Goal: Task Accomplishment & Management: Manage account settings

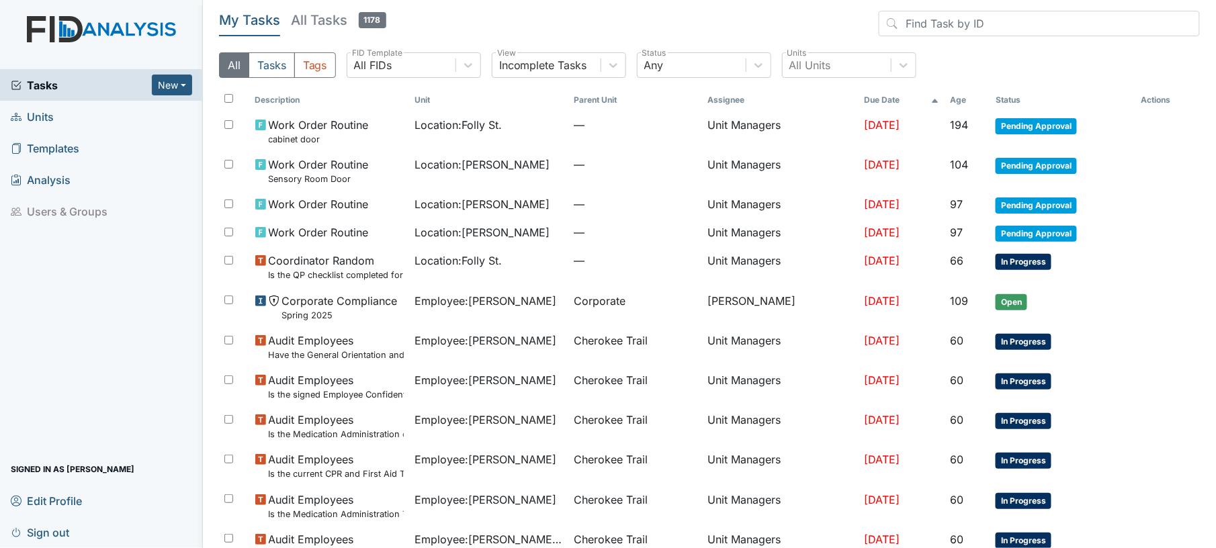
click at [81, 119] on link "Units" at bounding box center [101, 117] width 203 height 32
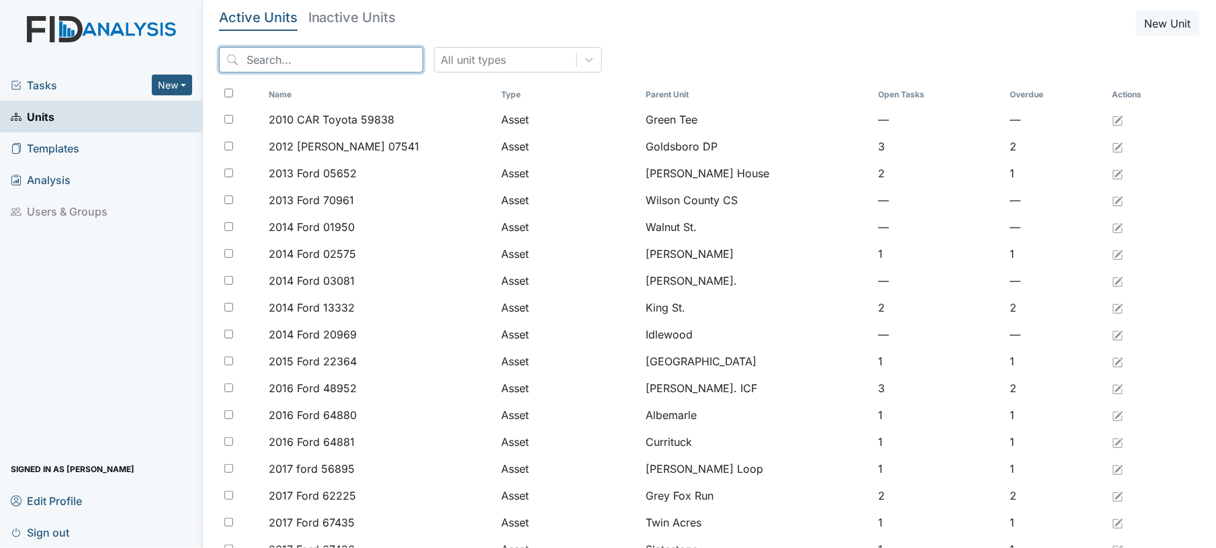
click at [258, 56] on input "search" at bounding box center [321, 60] width 204 height 26
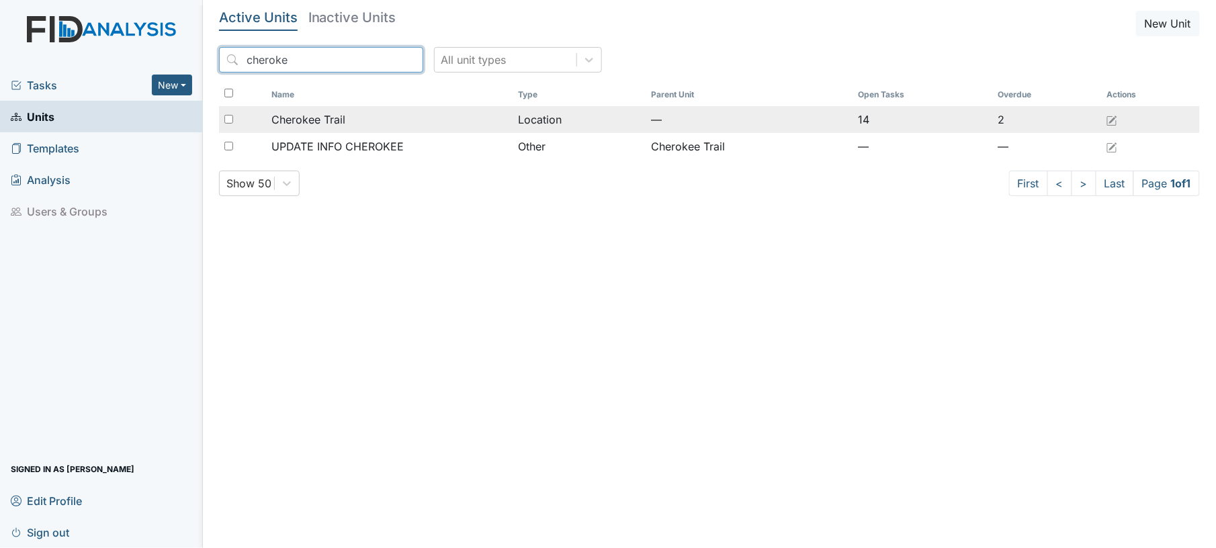
type input "cheroke"
click at [350, 122] on div "Cherokee Trail" at bounding box center [390, 120] width 236 height 16
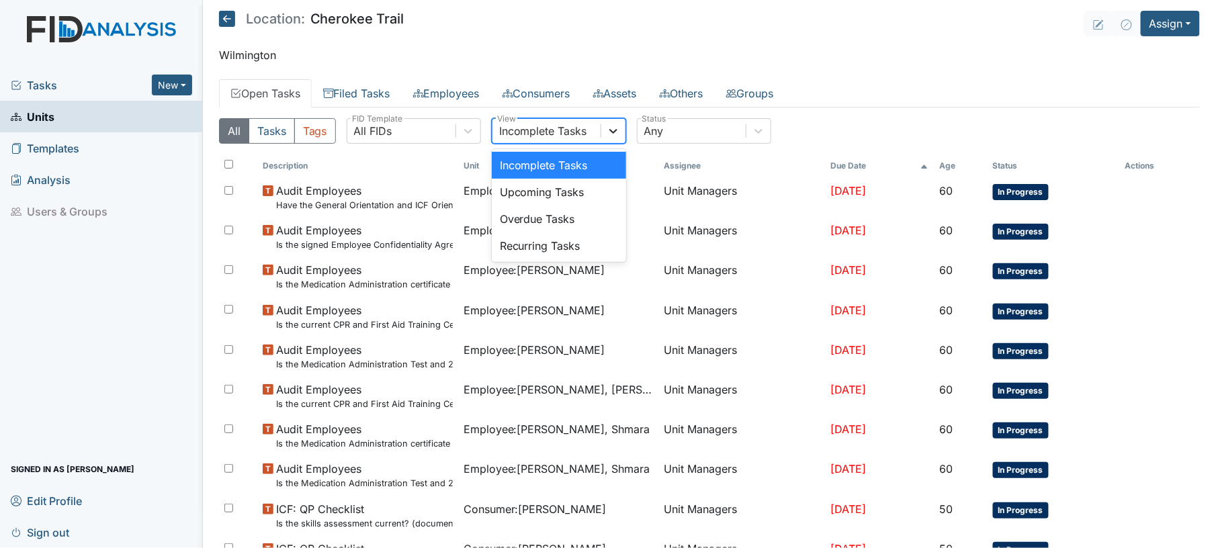
click at [614, 134] on icon at bounding box center [614, 131] width 8 height 5
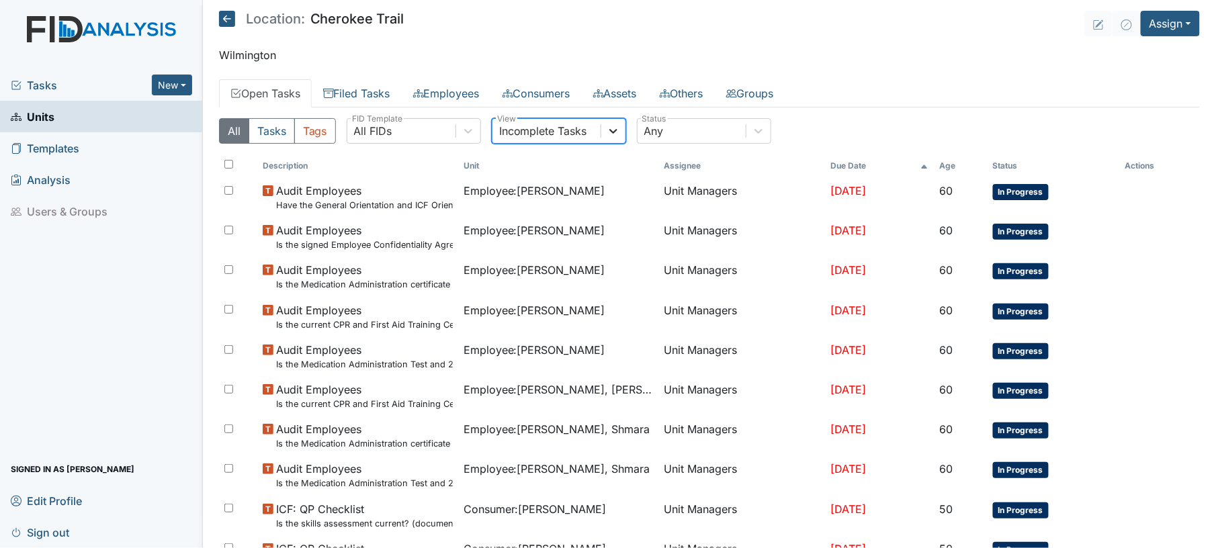
click at [614, 134] on icon at bounding box center [614, 131] width 8 height 5
click at [366, 99] on link "Filed Tasks" at bounding box center [357, 93] width 90 height 28
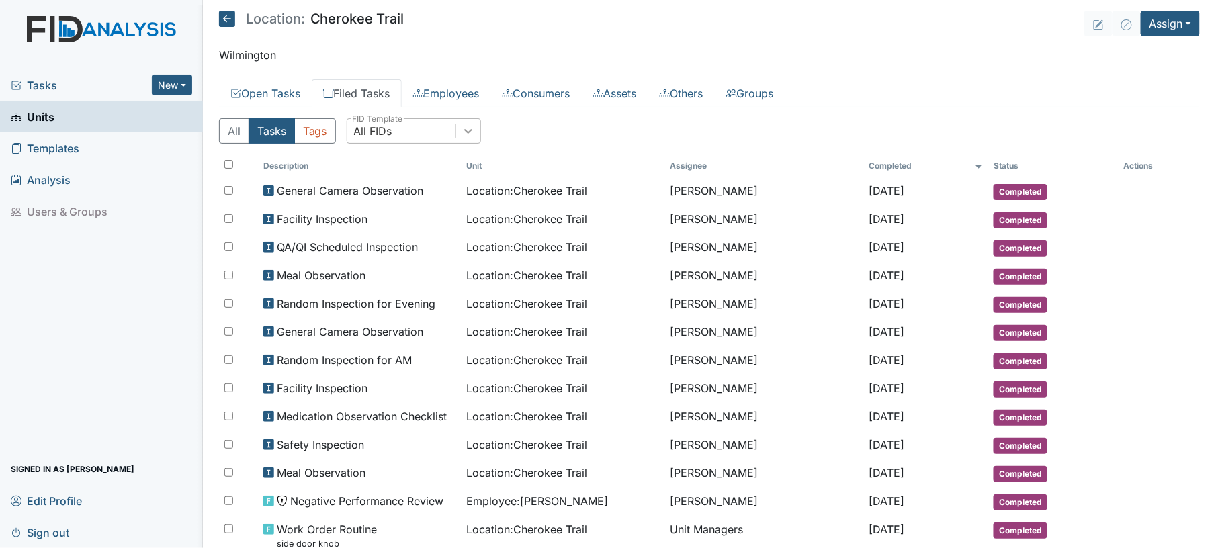
click at [474, 138] on icon at bounding box center [468, 130] width 13 height 13
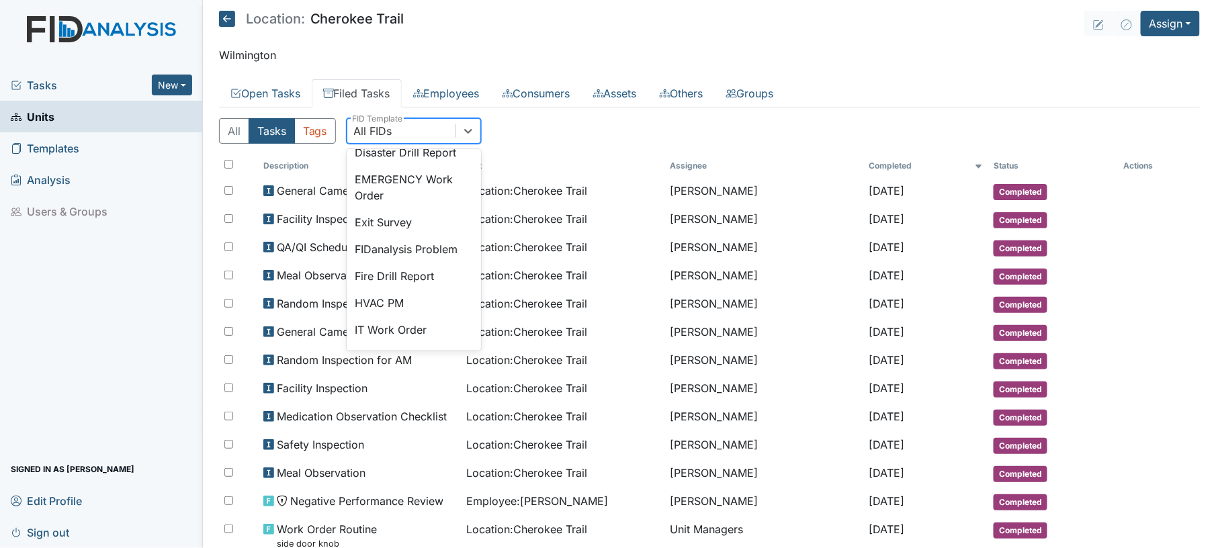
scroll to position [222, 0]
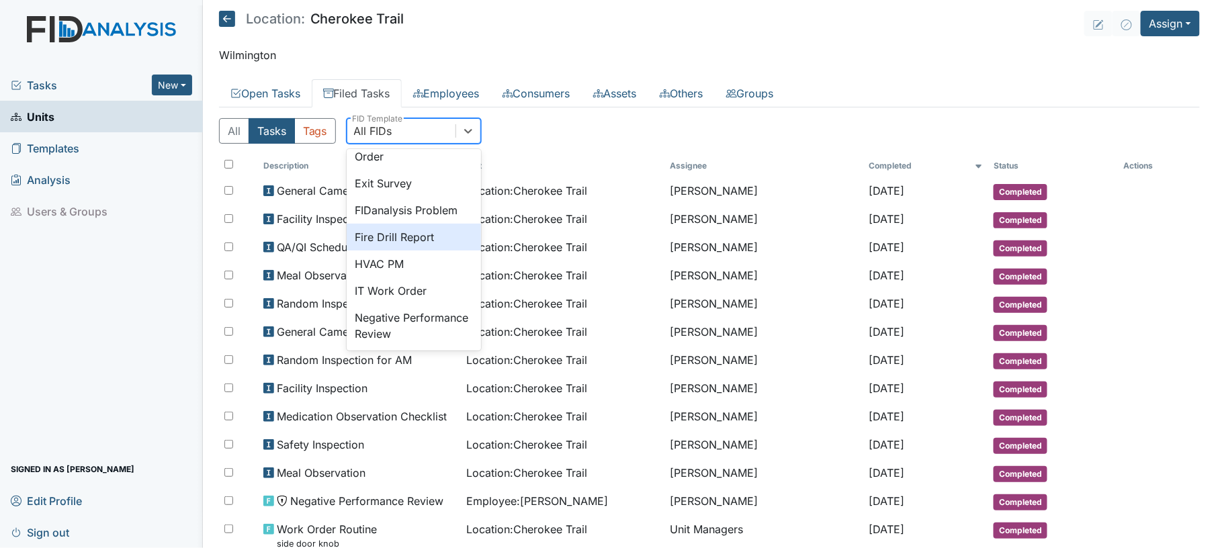
click at [423, 251] on div "Fire Drill Report" at bounding box center [414, 237] width 134 height 27
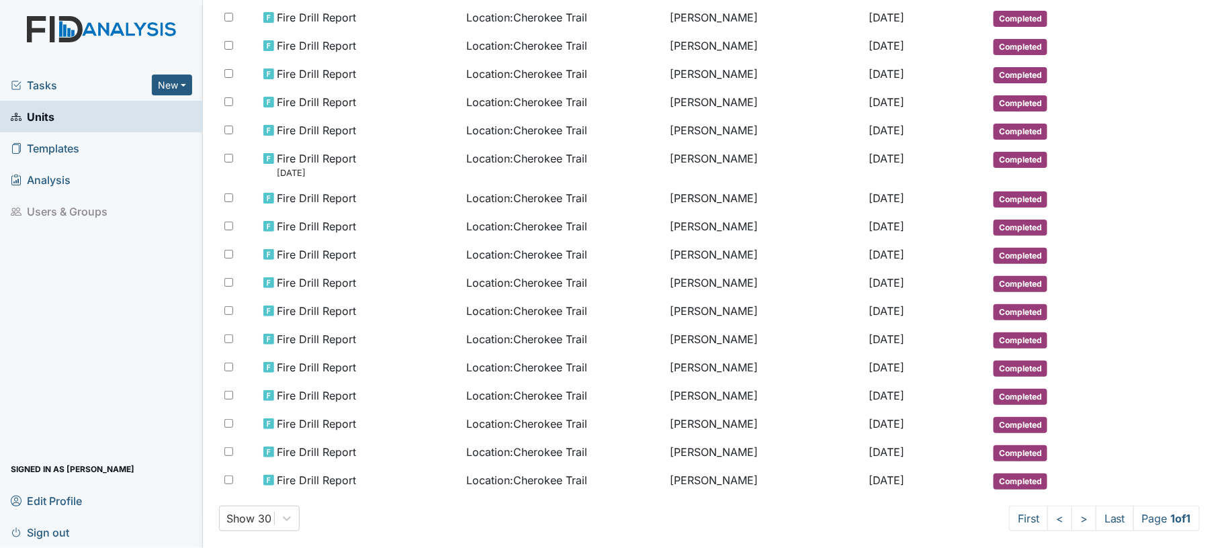
scroll to position [271, 0]
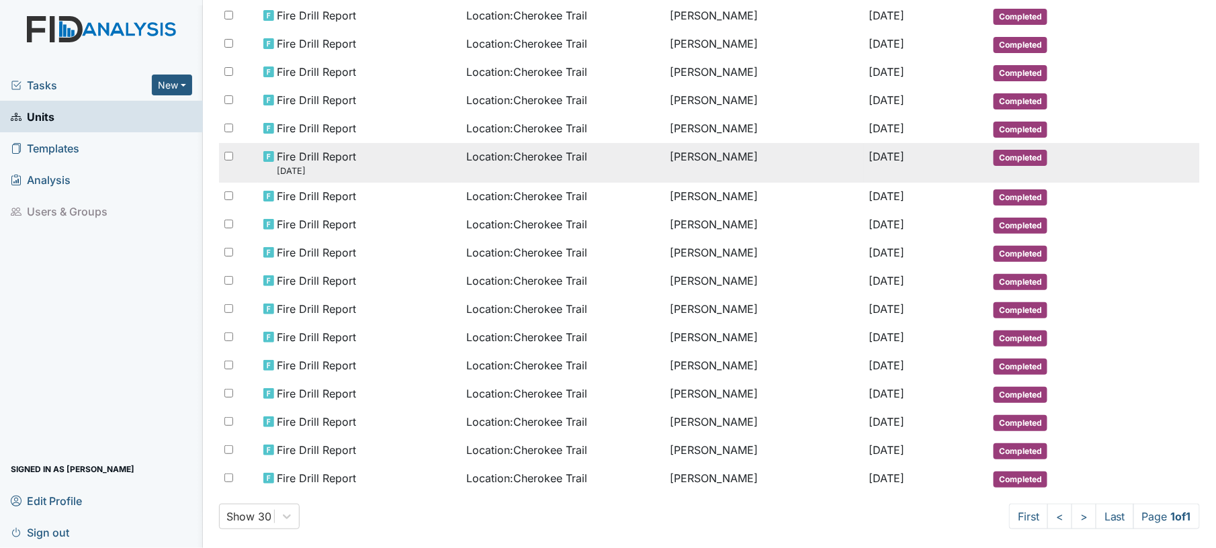
click at [226, 152] on input "checkbox" at bounding box center [228, 156] width 9 height 9
checkbox input "true"
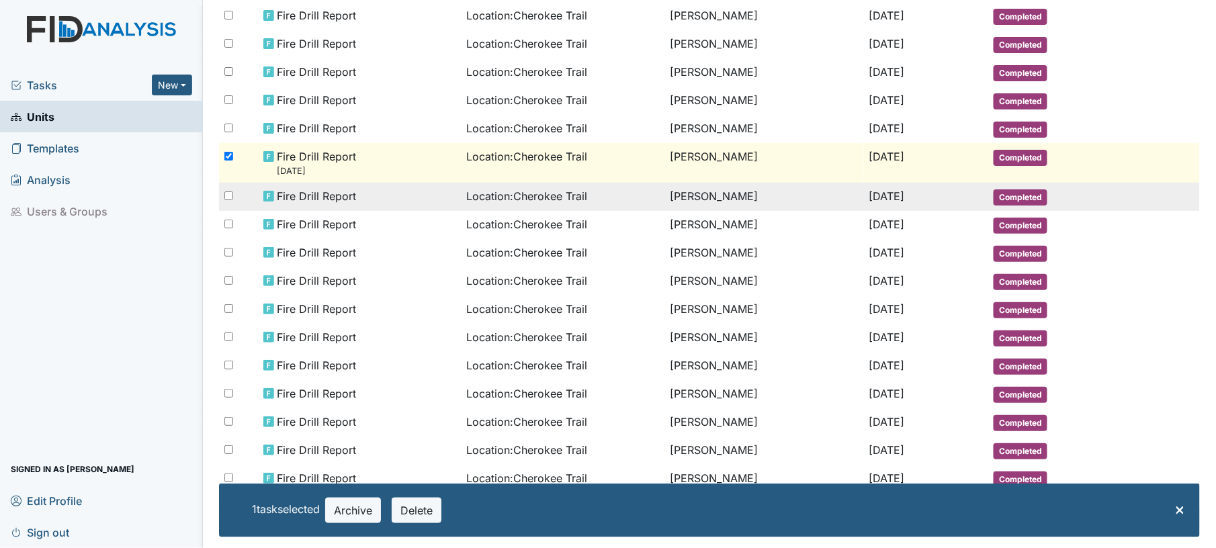
click at [228, 192] on input "checkbox" at bounding box center [228, 196] width 9 height 9
checkbox input "true"
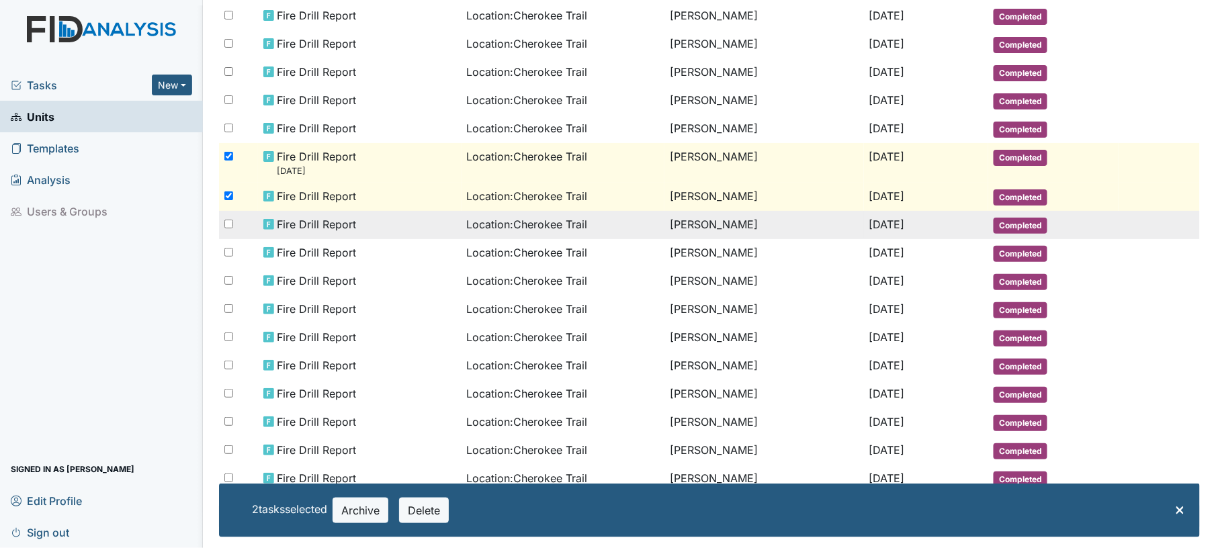
click at [226, 220] on input "checkbox" at bounding box center [228, 224] width 9 height 9
checkbox input "true"
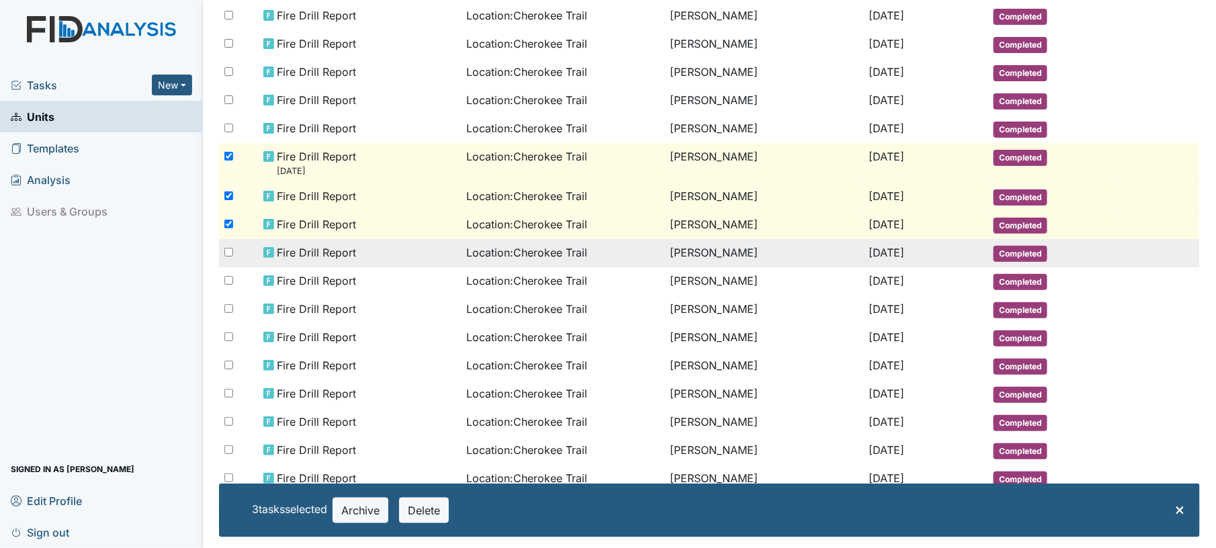
click at [228, 248] on input "checkbox" at bounding box center [228, 252] width 9 height 9
checkbox input "true"
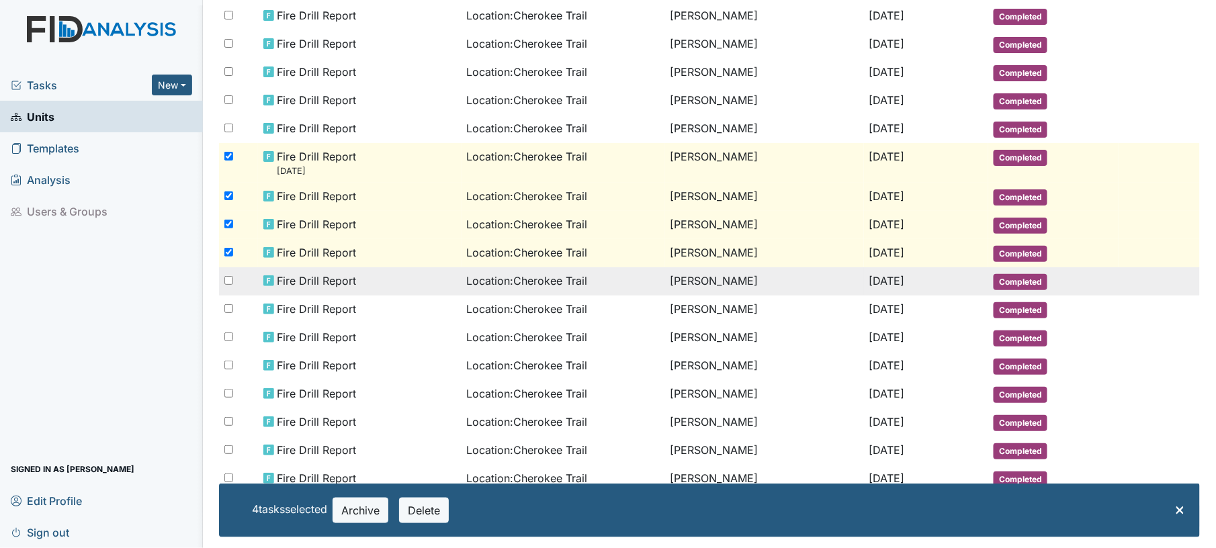
click at [228, 276] on input "checkbox" at bounding box center [228, 280] width 9 height 9
checkbox input "true"
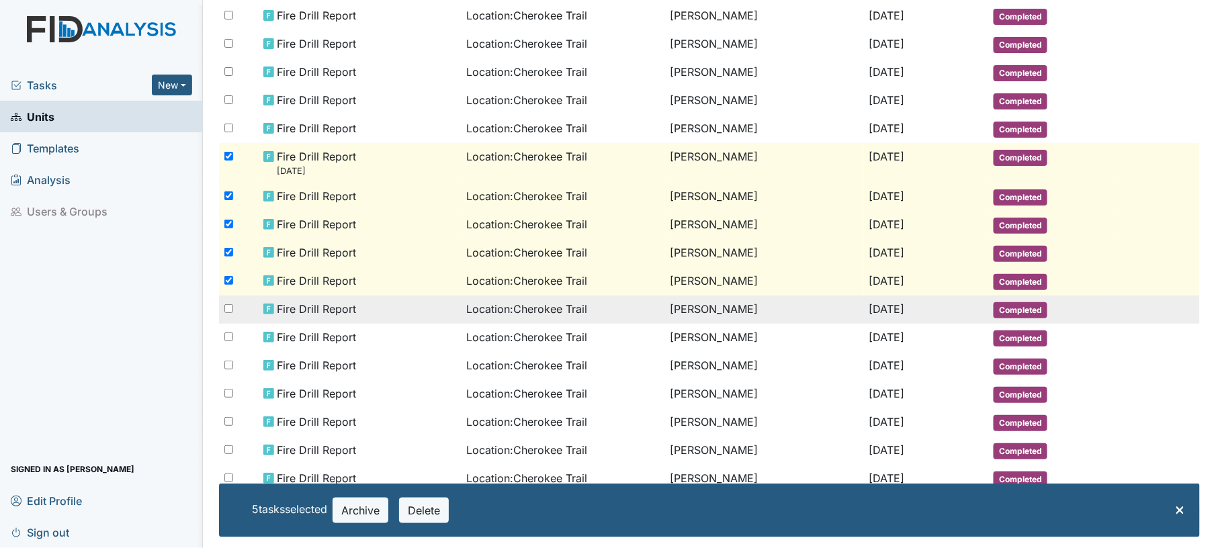
click at [227, 304] on input "checkbox" at bounding box center [228, 308] width 9 height 9
checkbox input "true"
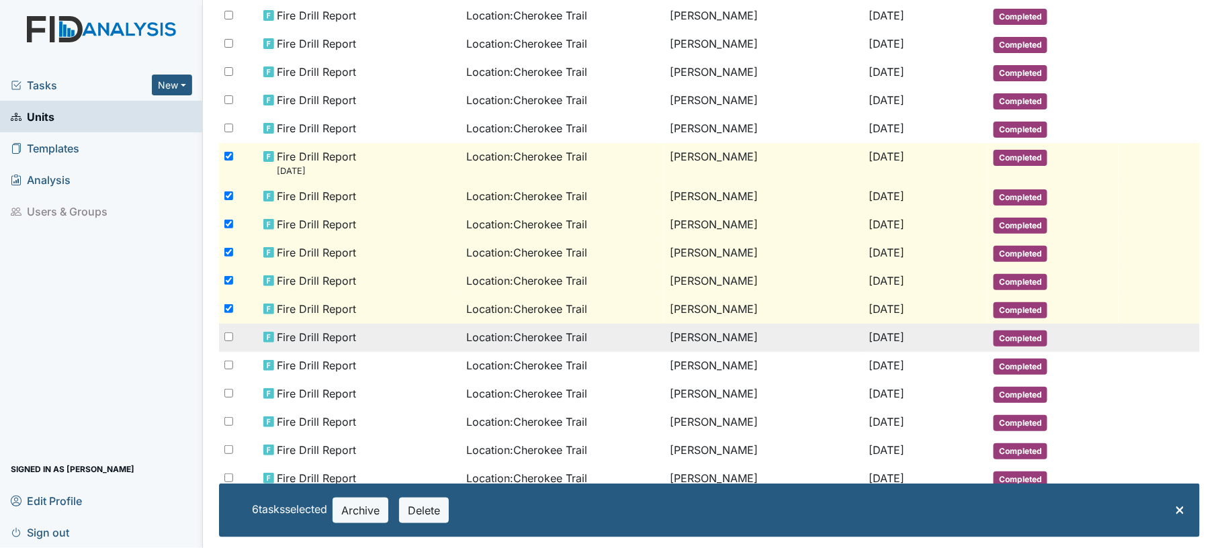
click at [227, 333] on input "checkbox" at bounding box center [228, 337] width 9 height 9
checkbox input "true"
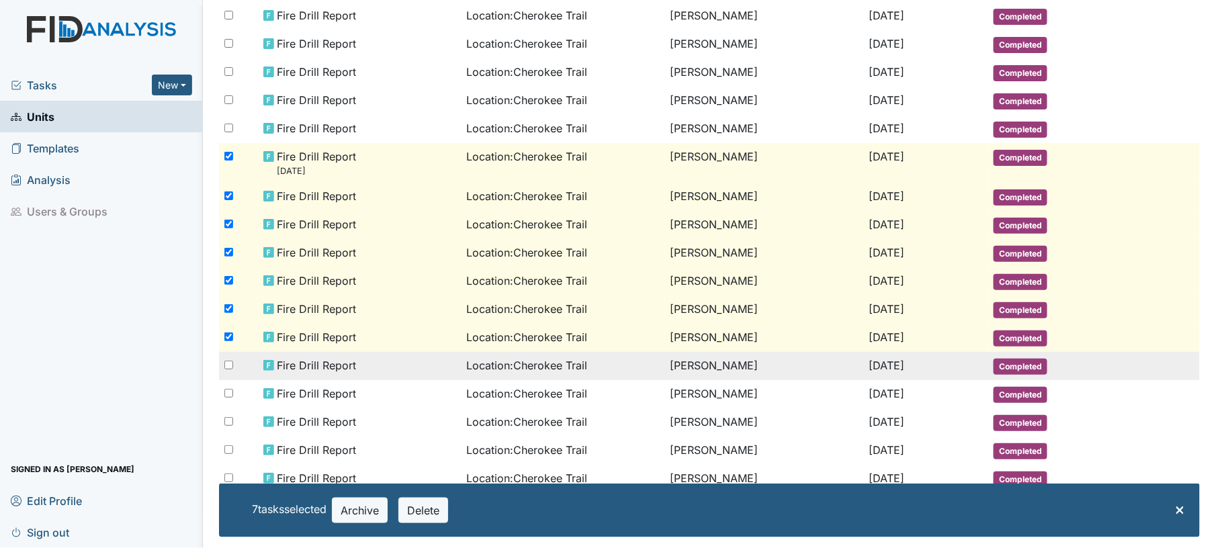
click at [228, 361] on input "checkbox" at bounding box center [228, 365] width 9 height 9
checkbox input "true"
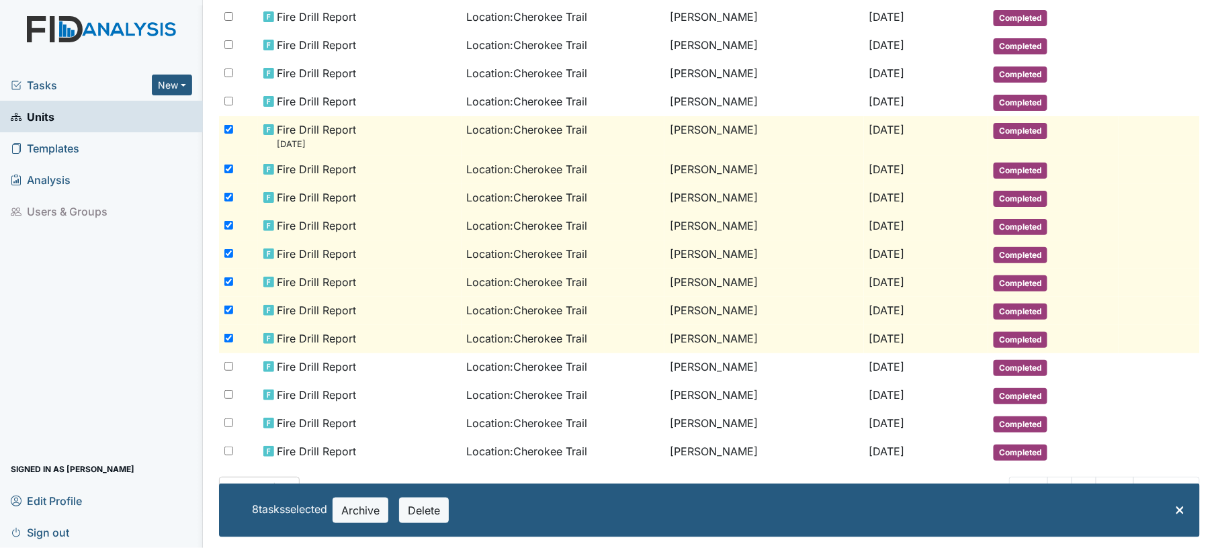
scroll to position [326, 0]
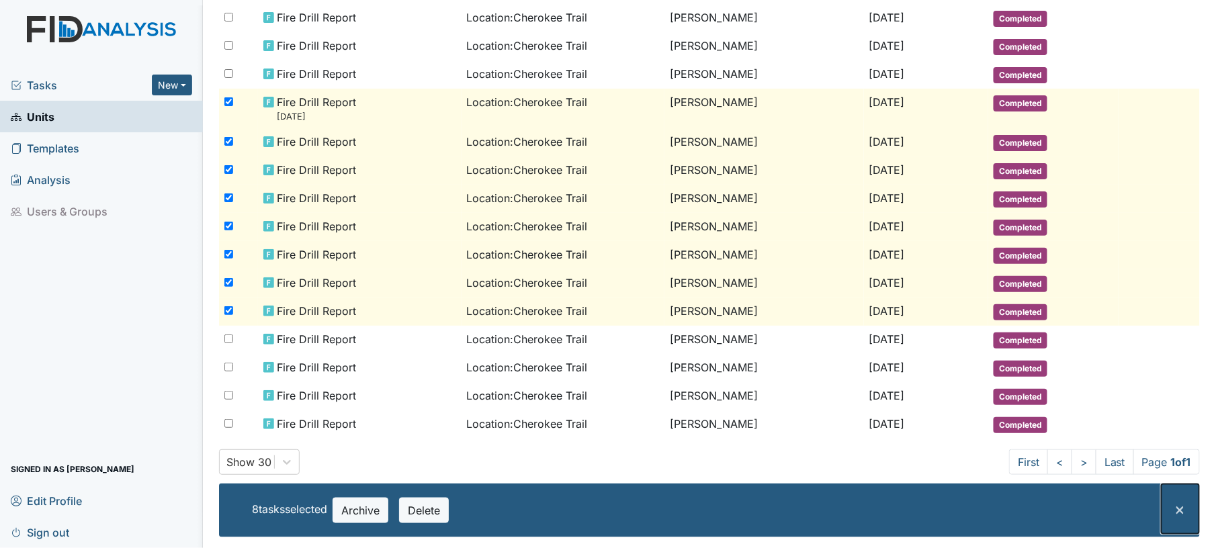
click at [1175, 505] on span "×" at bounding box center [1180, 508] width 11 height 19
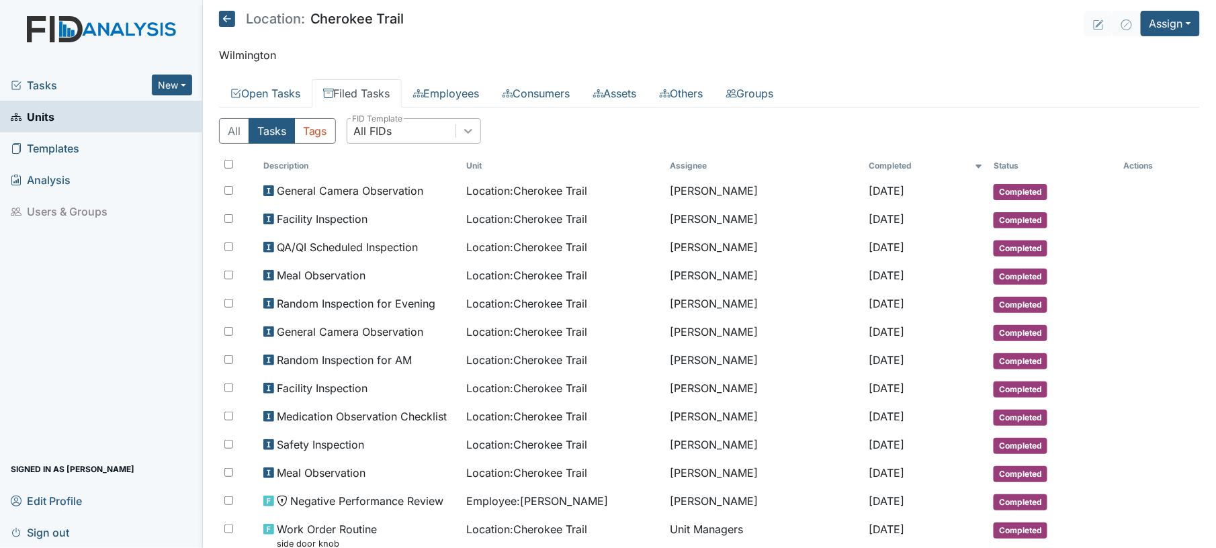
click at [463, 138] on icon at bounding box center [468, 130] width 13 height 13
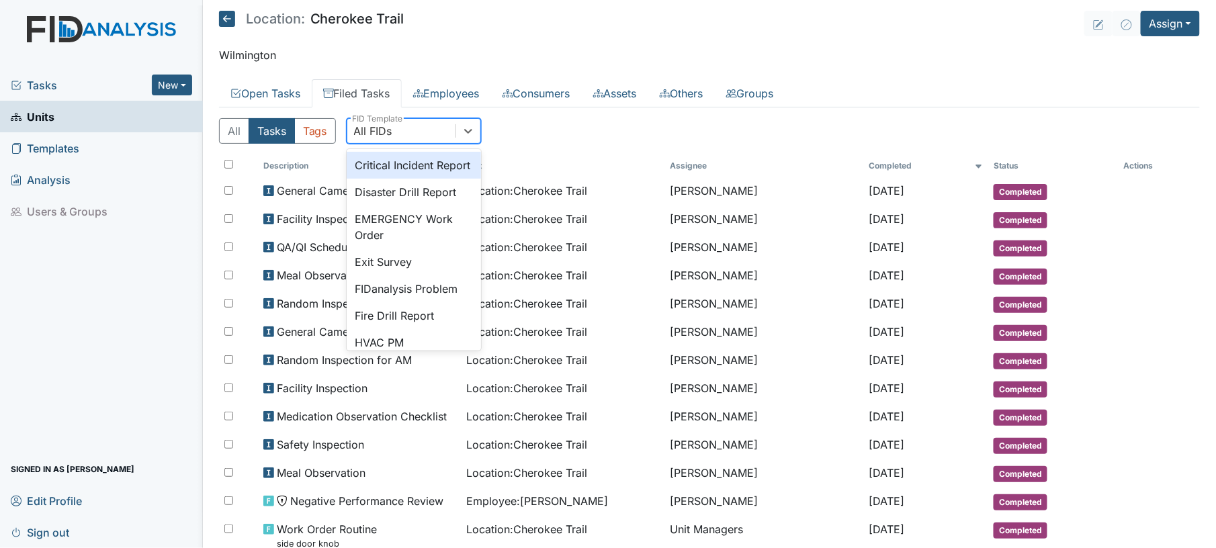
scroll to position [179, 0]
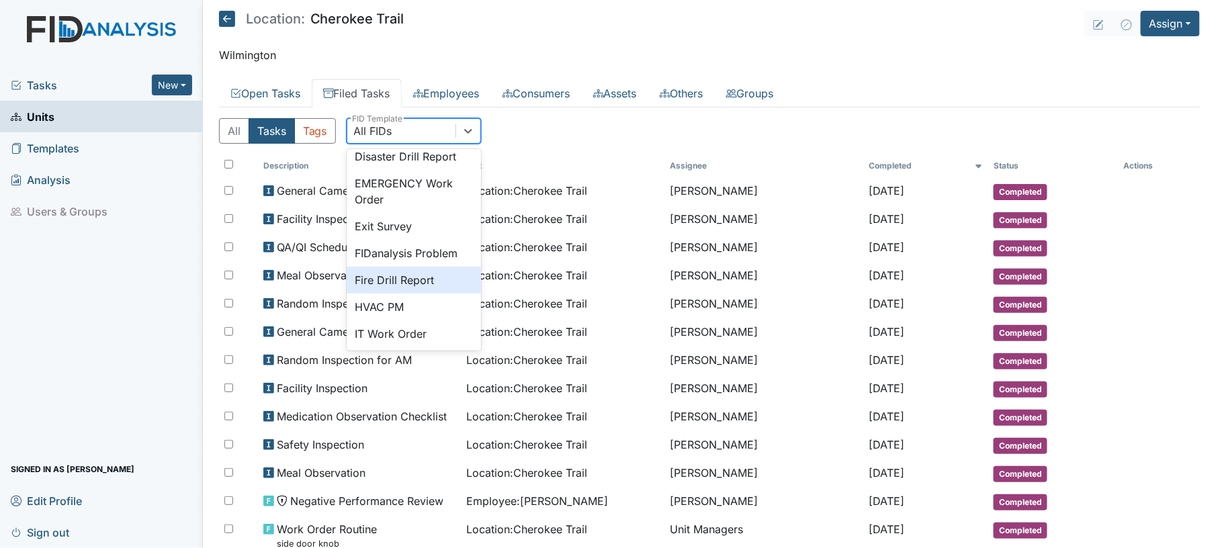
click at [448, 294] on div "Fire Drill Report" at bounding box center [414, 280] width 134 height 27
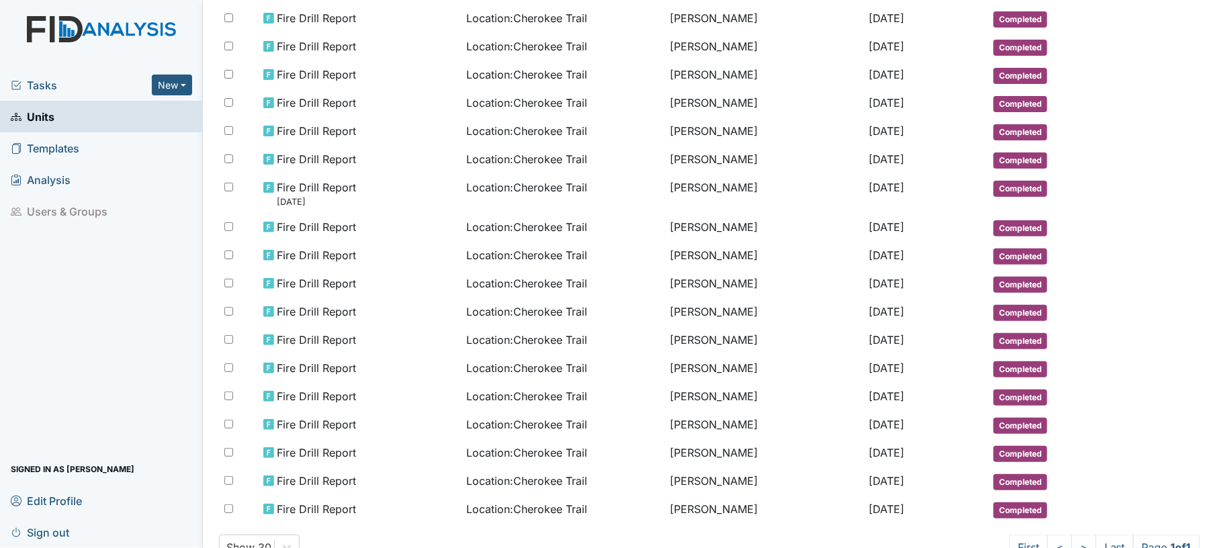
scroll to position [271, 0]
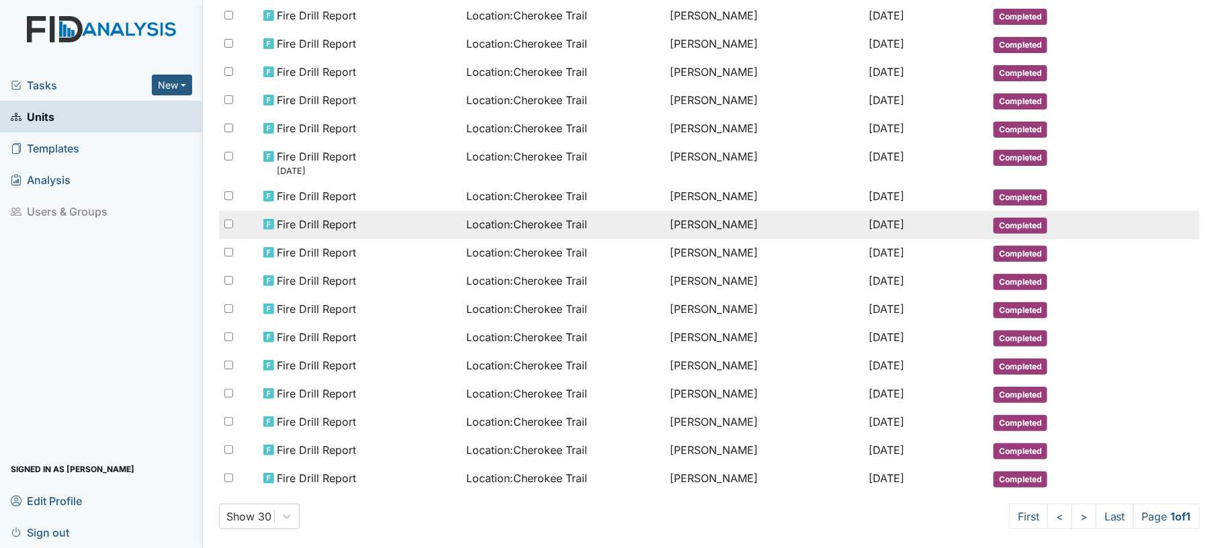
click at [226, 222] on input "checkbox" at bounding box center [228, 224] width 9 height 9
checkbox input "true"
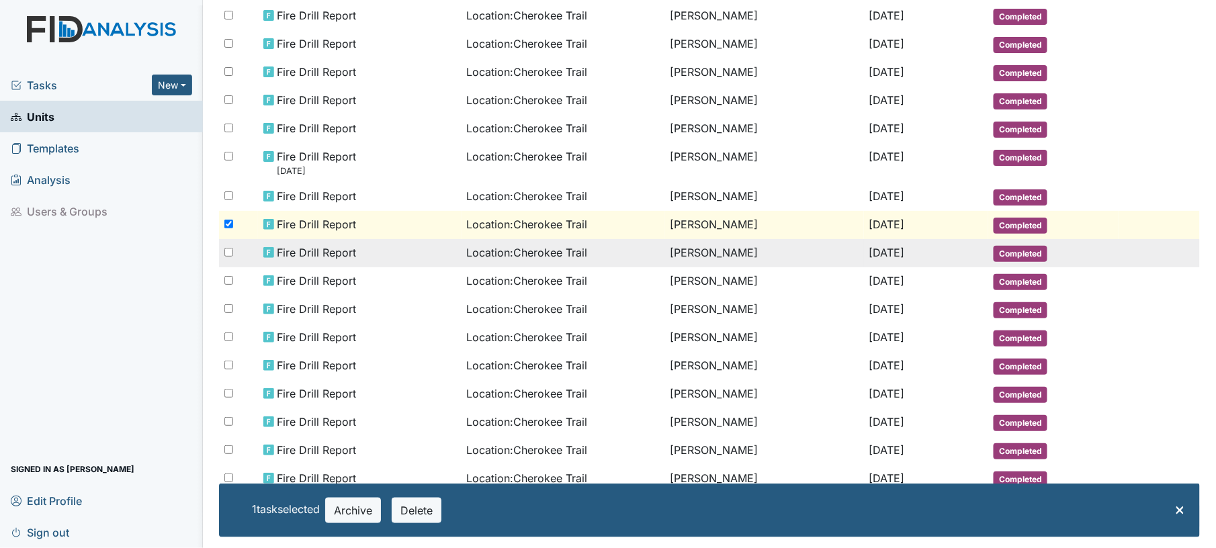
click at [226, 251] on div at bounding box center [238, 252] width 39 height 27
checkbox input "true"
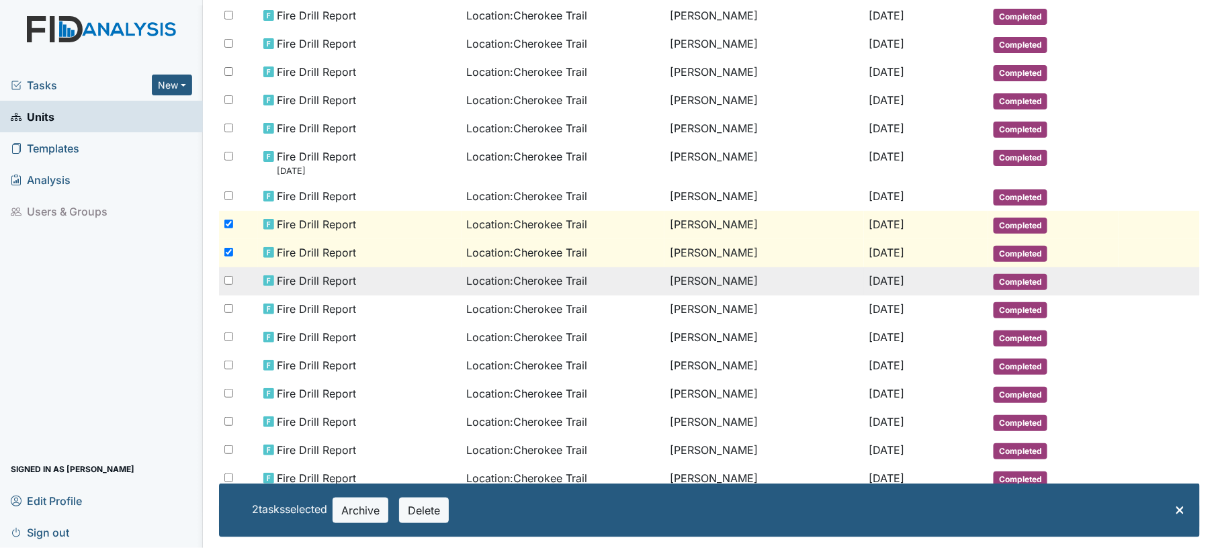
click at [226, 276] on input "checkbox" at bounding box center [228, 280] width 9 height 9
checkbox input "true"
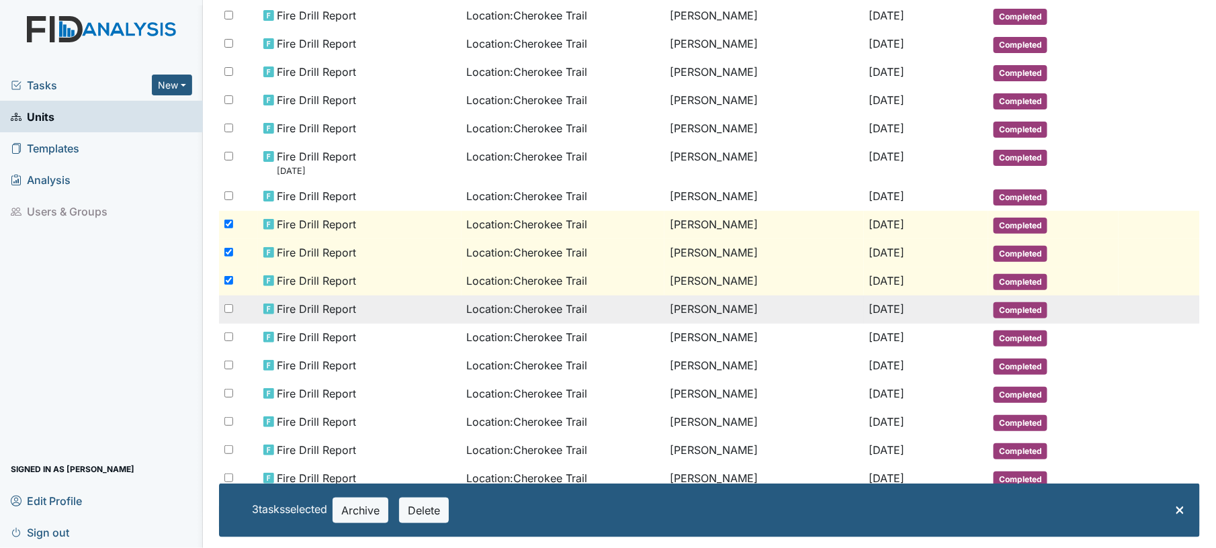
click at [227, 306] on div at bounding box center [238, 309] width 39 height 27
checkbox input "true"
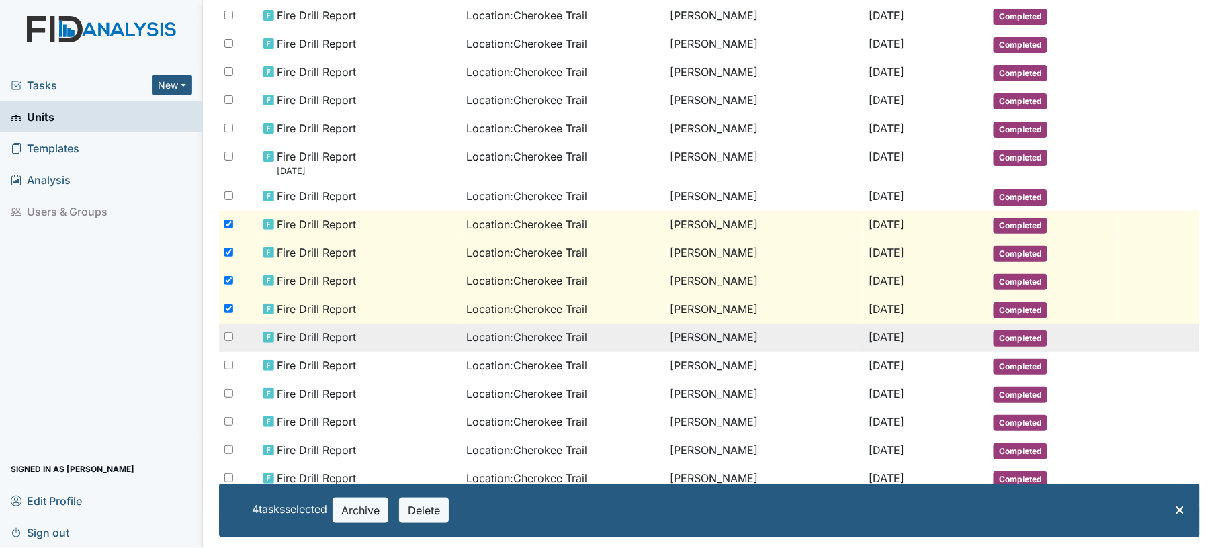
click at [228, 333] on input "checkbox" at bounding box center [228, 337] width 9 height 9
checkbox input "true"
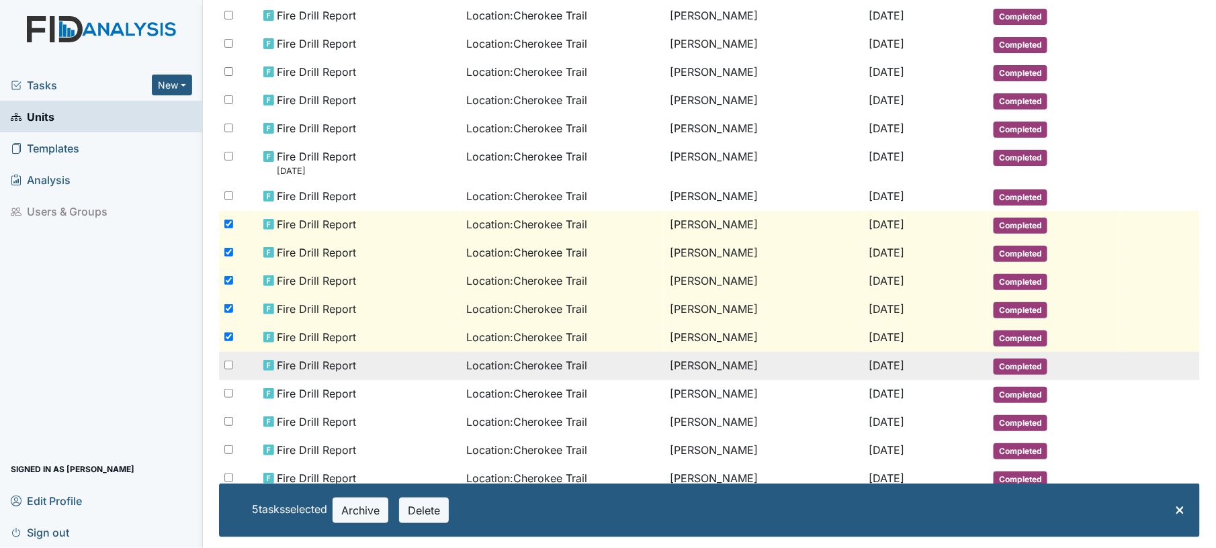
click at [233, 361] on input "checkbox" at bounding box center [228, 365] width 9 height 9
checkbox input "true"
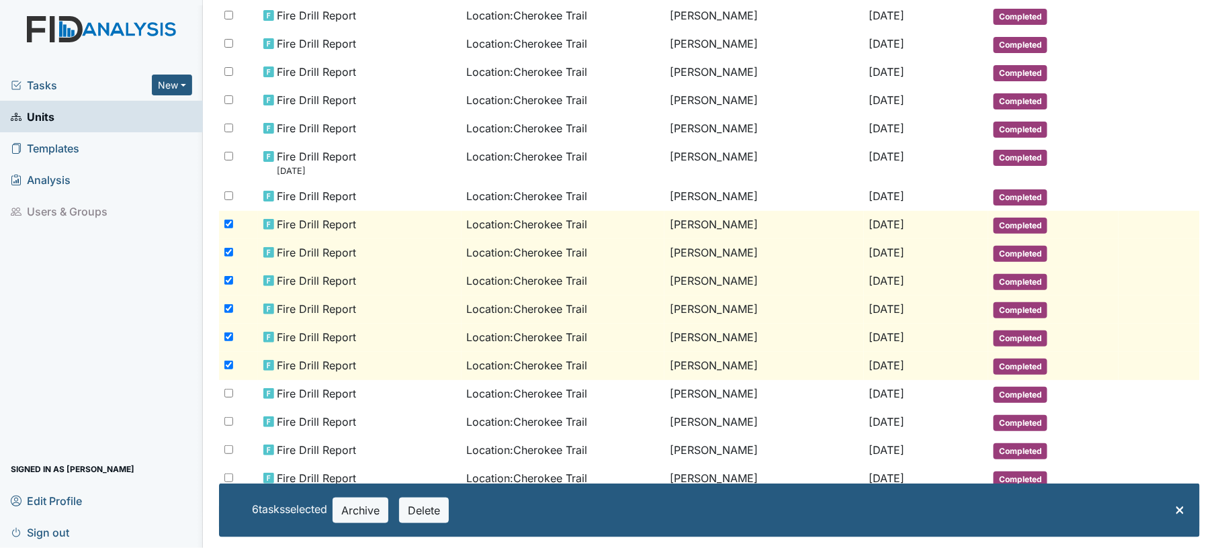
drag, startPoint x: 229, startPoint y: 298, endPoint x: 321, endPoint y: 353, distance: 106.4
click at [321, 358] on span "Fire Drill Report" at bounding box center [316, 366] width 79 height 16
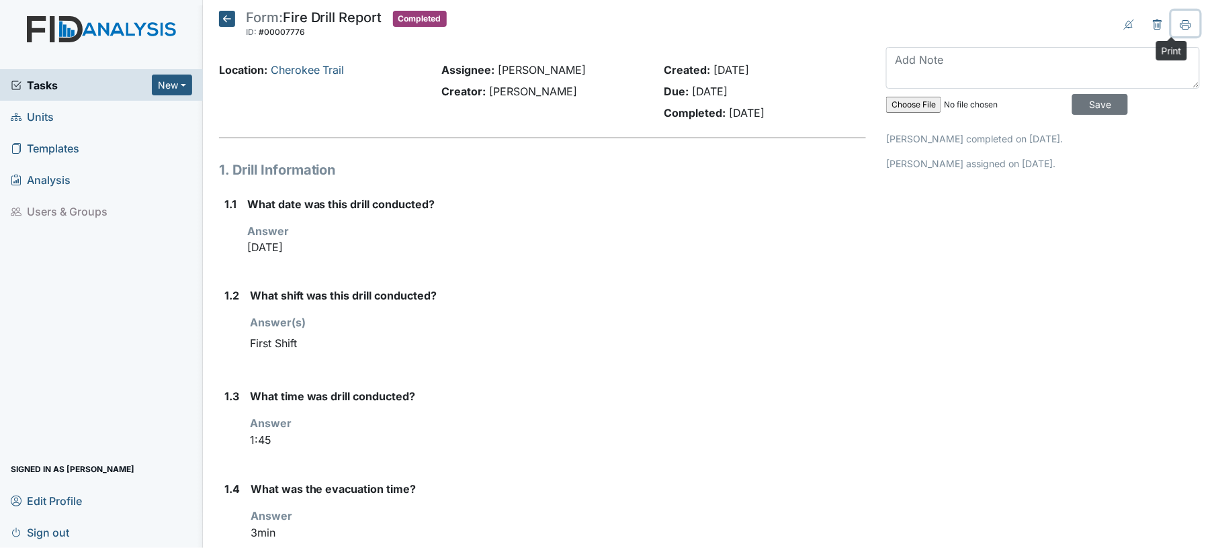
click at [1181, 23] on icon at bounding box center [1186, 24] width 11 height 11
click at [222, 22] on icon at bounding box center [227, 19] width 16 height 16
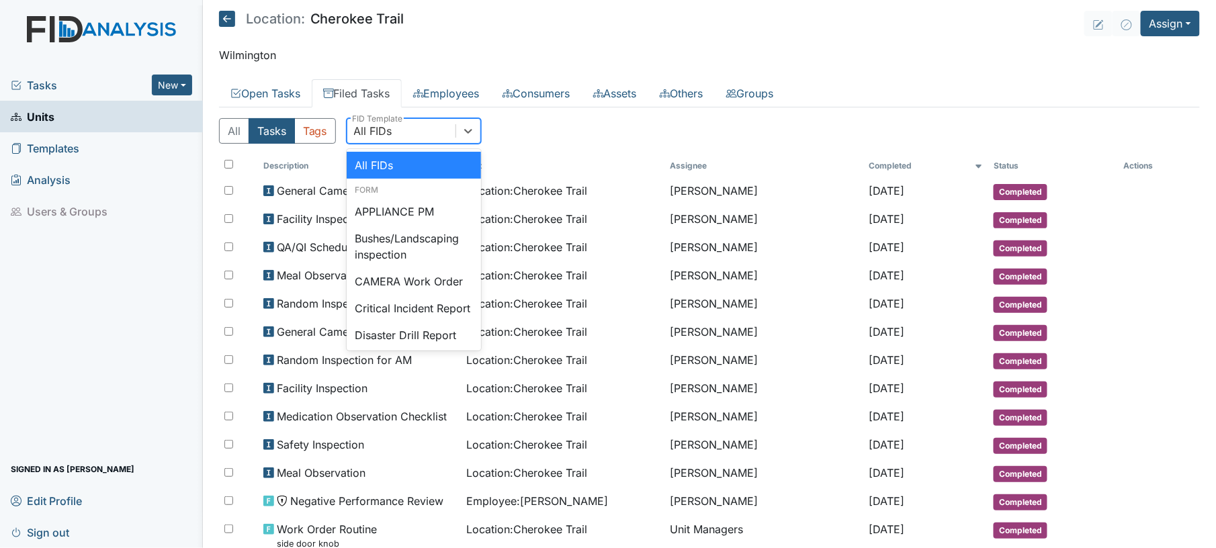
click at [370, 135] on div "All FIDs" at bounding box center [373, 131] width 38 height 16
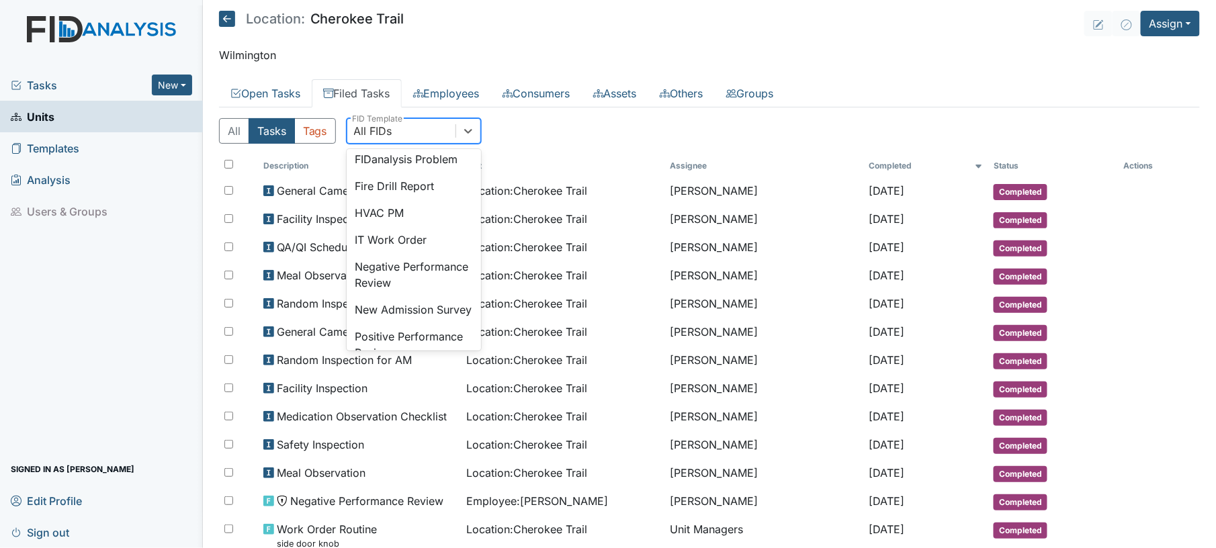
scroll to position [234, 0]
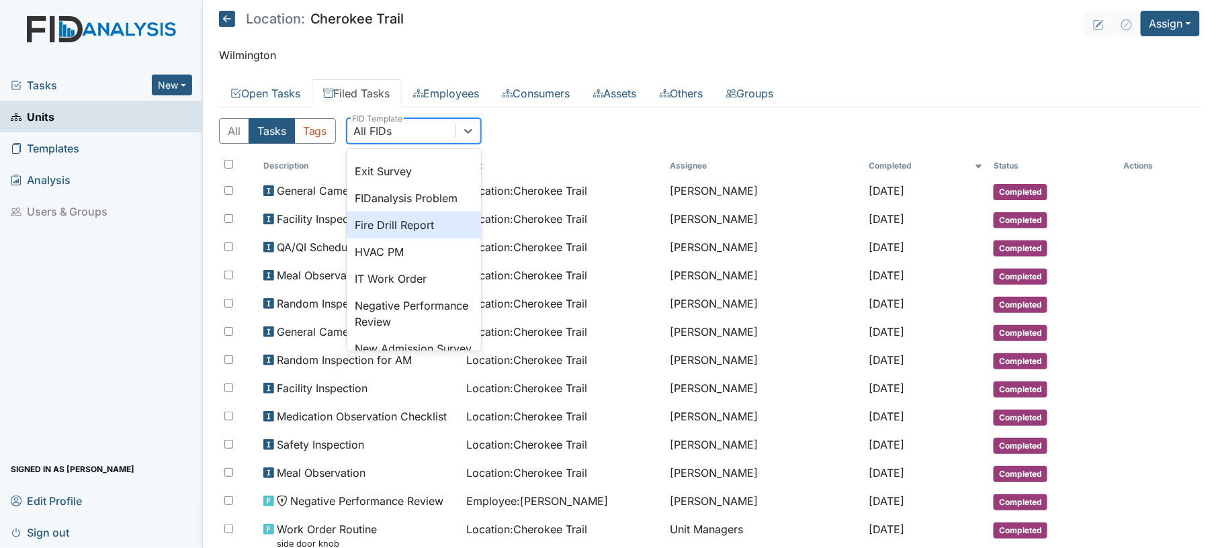
click at [417, 239] on div "Fire Drill Report" at bounding box center [414, 225] width 134 height 27
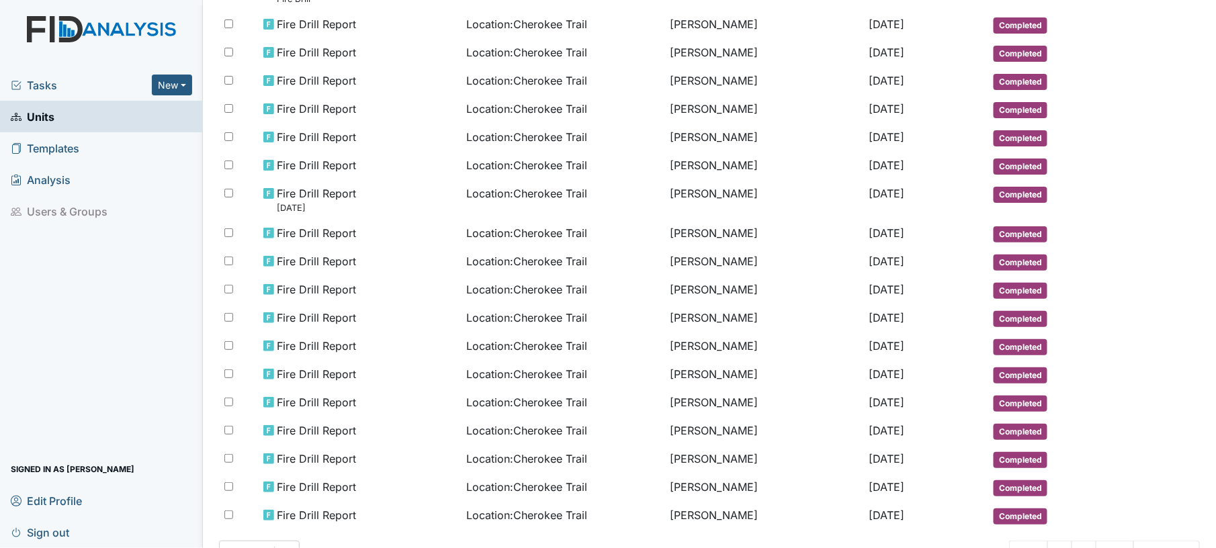
scroll to position [243, 0]
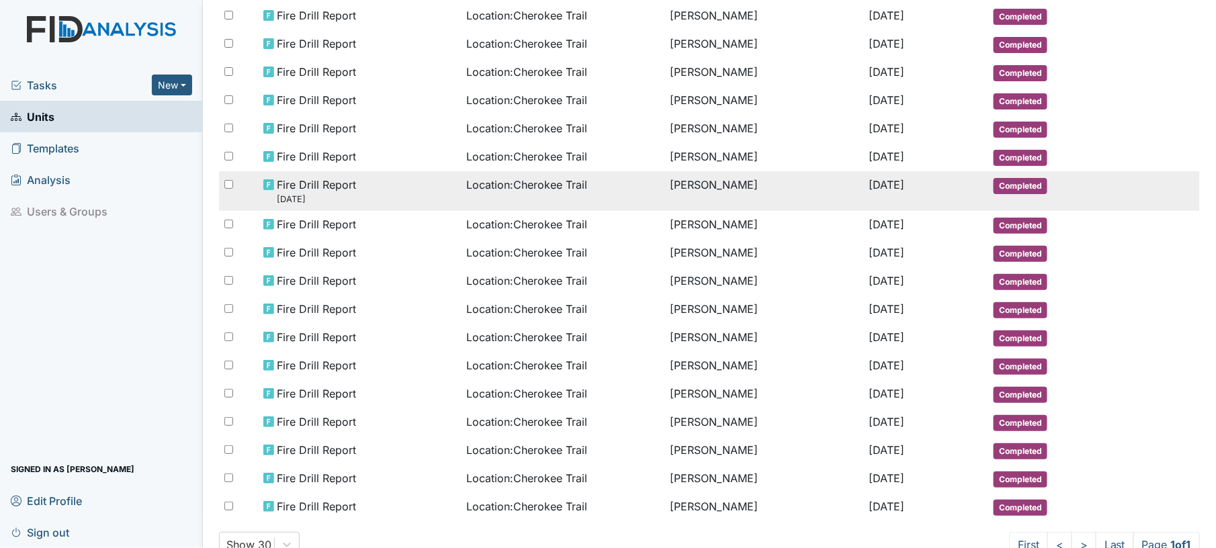
click at [734, 171] on td "[PERSON_NAME]" at bounding box center [765, 191] width 200 height 40
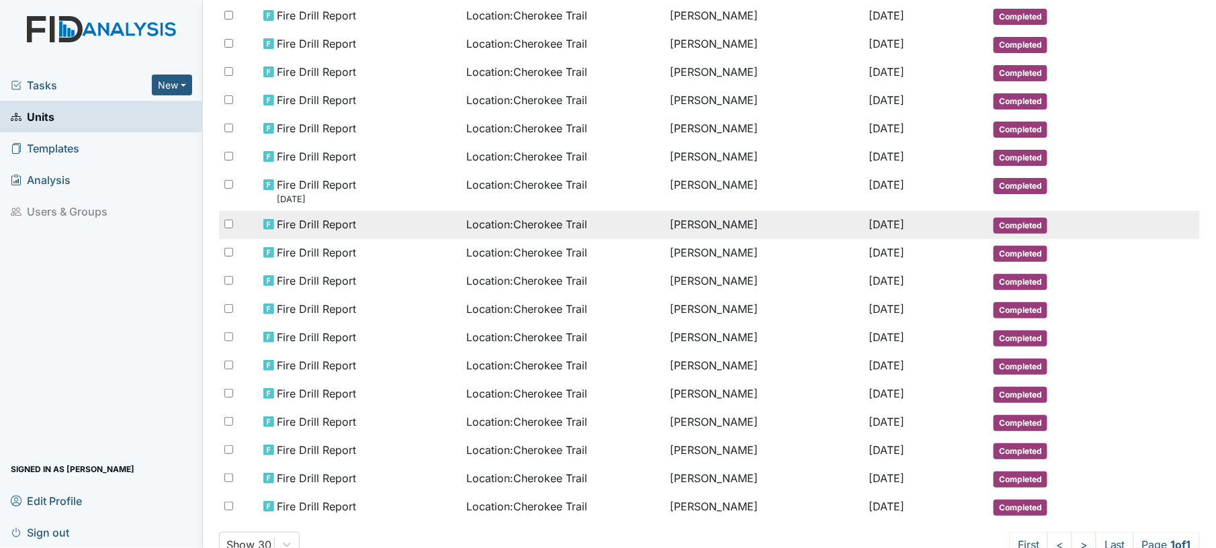
click at [517, 218] on span "Location : Cherokee Trail" at bounding box center [527, 224] width 121 height 16
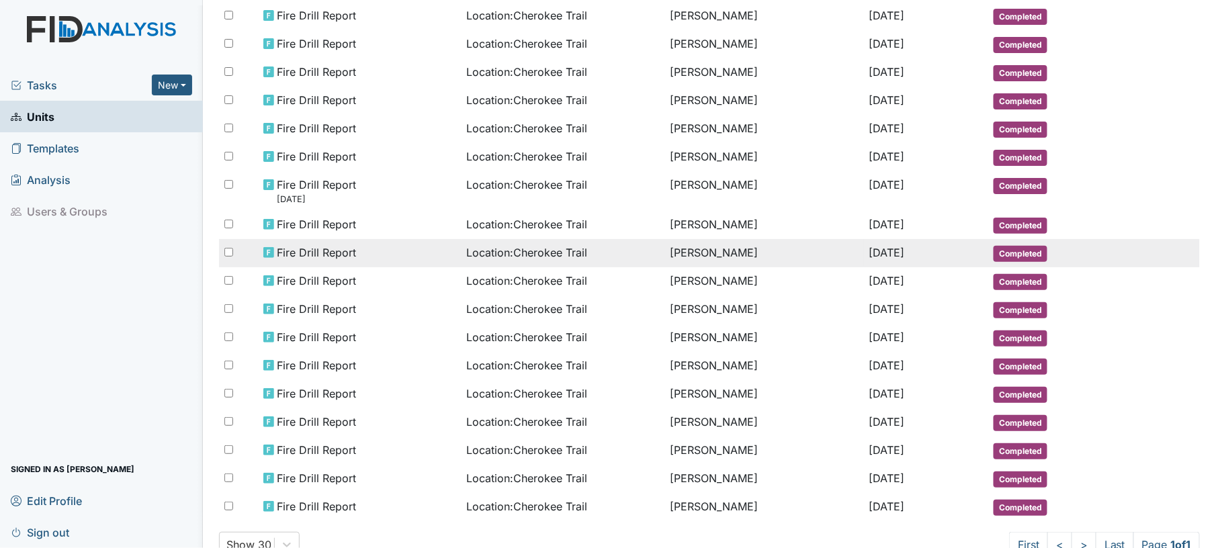
click at [513, 245] on span "Location : Cherokee Trail" at bounding box center [527, 253] width 121 height 16
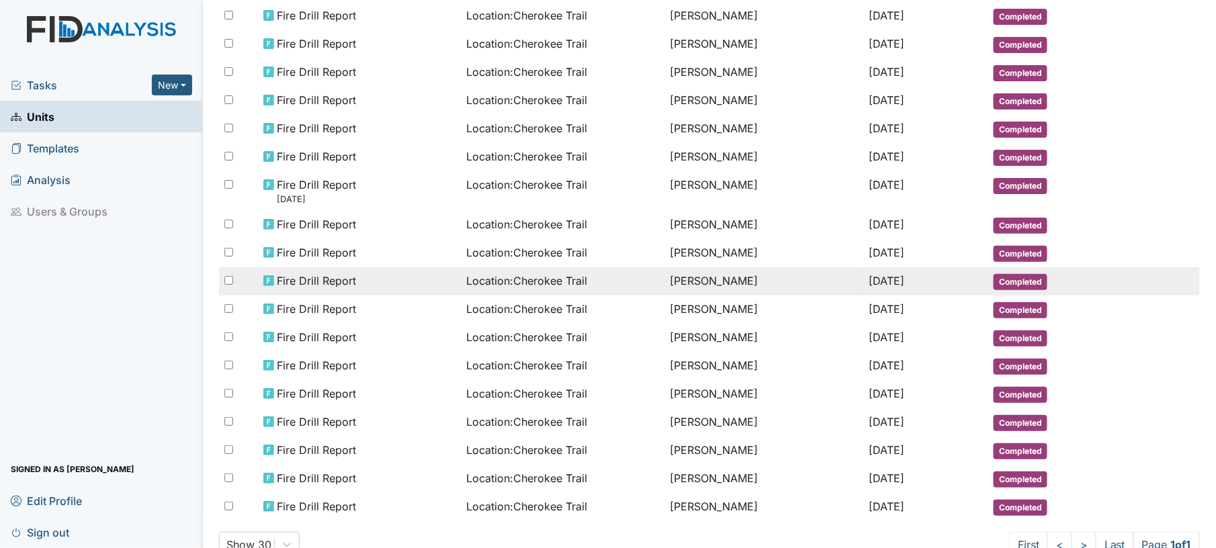
click at [503, 273] on span "Location : Cherokee Trail" at bounding box center [527, 281] width 121 height 16
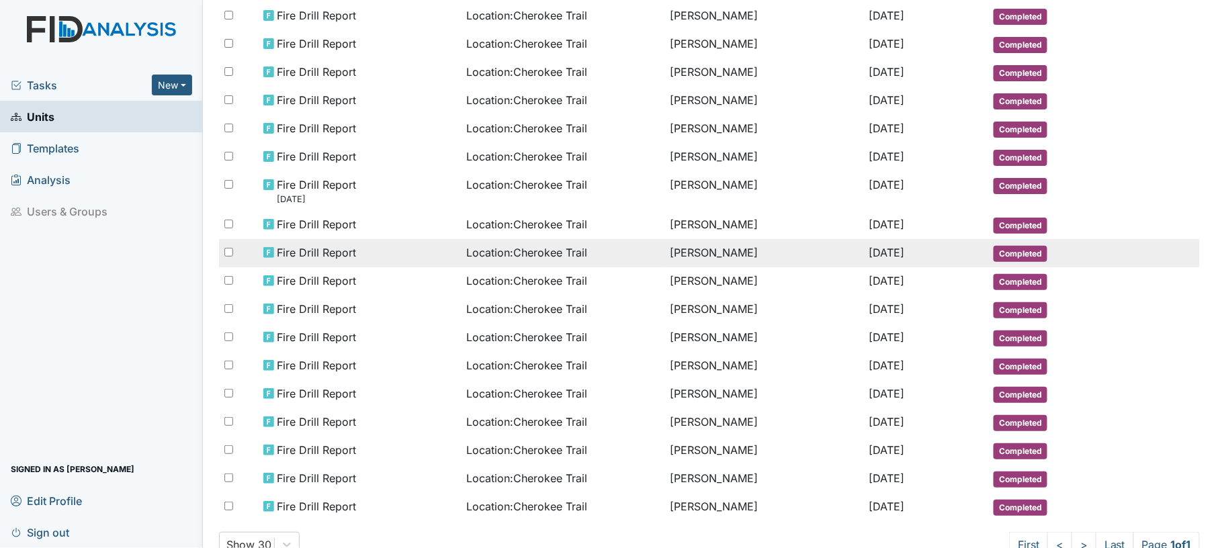
click at [556, 251] on span "Location : Cherokee Trail" at bounding box center [527, 253] width 121 height 16
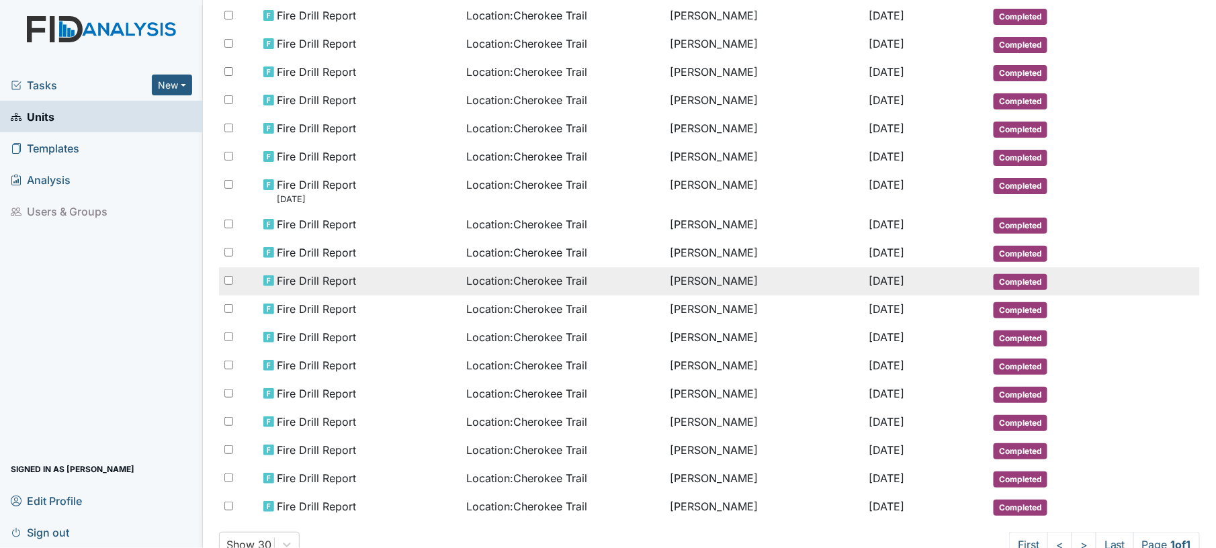
click at [676, 272] on td "Sandra Dyer" at bounding box center [765, 281] width 200 height 28
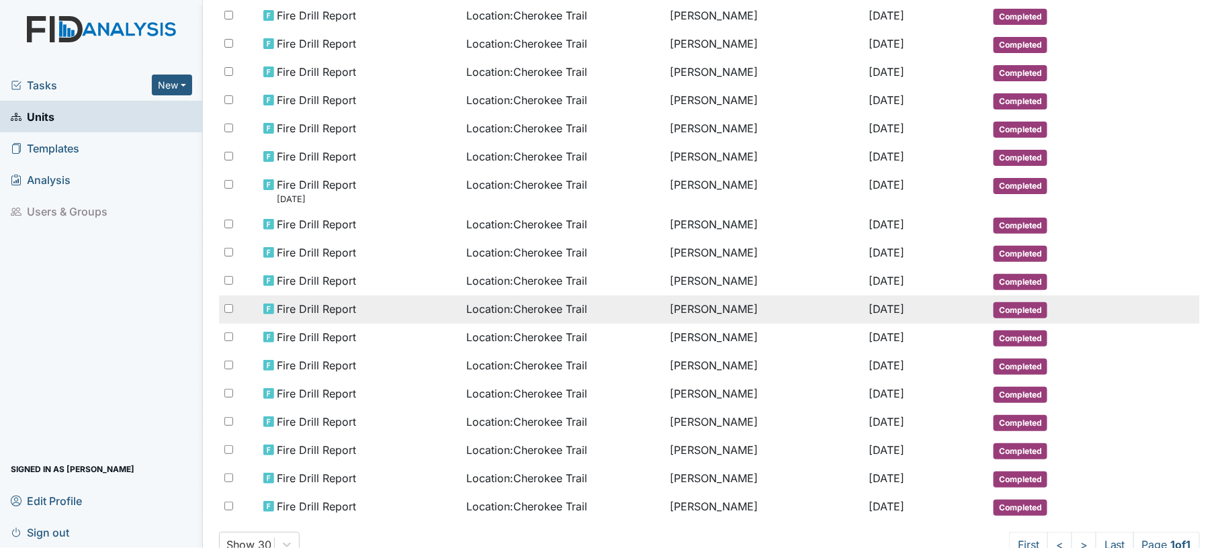
click at [551, 301] on span "Location : Cherokee Trail" at bounding box center [527, 309] width 121 height 16
click at [571, 305] on span "Location : Cherokee Trail" at bounding box center [527, 309] width 121 height 16
click at [608, 301] on div "Location : Cherokee Trail" at bounding box center [563, 309] width 193 height 16
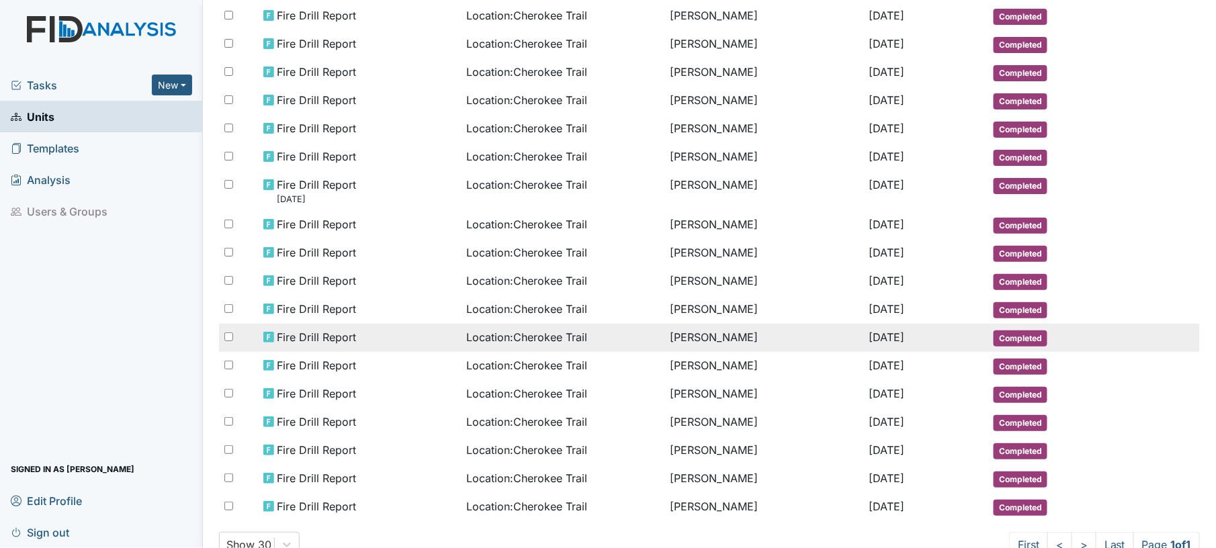
click at [521, 329] on span "Location : Cherokee Trail" at bounding box center [527, 337] width 121 height 16
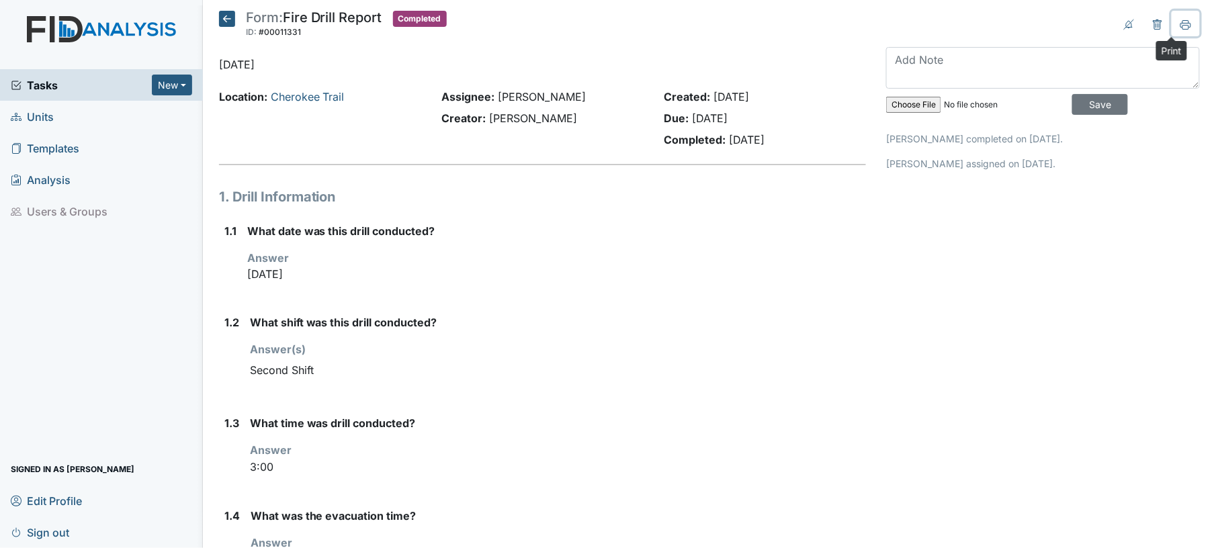
click at [1180, 26] on button at bounding box center [1186, 24] width 28 height 26
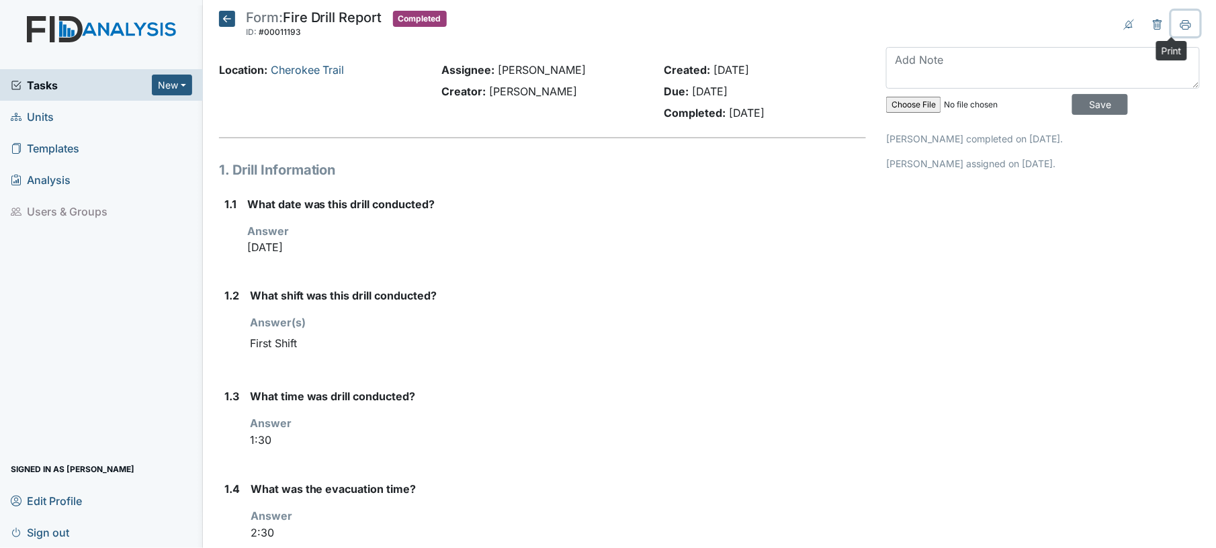
click at [1181, 22] on icon at bounding box center [1186, 24] width 11 height 11
click at [1173, 16] on button at bounding box center [1186, 24] width 28 height 26
click at [1181, 27] on icon at bounding box center [1186, 24] width 11 height 11
click at [1181, 26] on icon at bounding box center [1186, 24] width 11 height 11
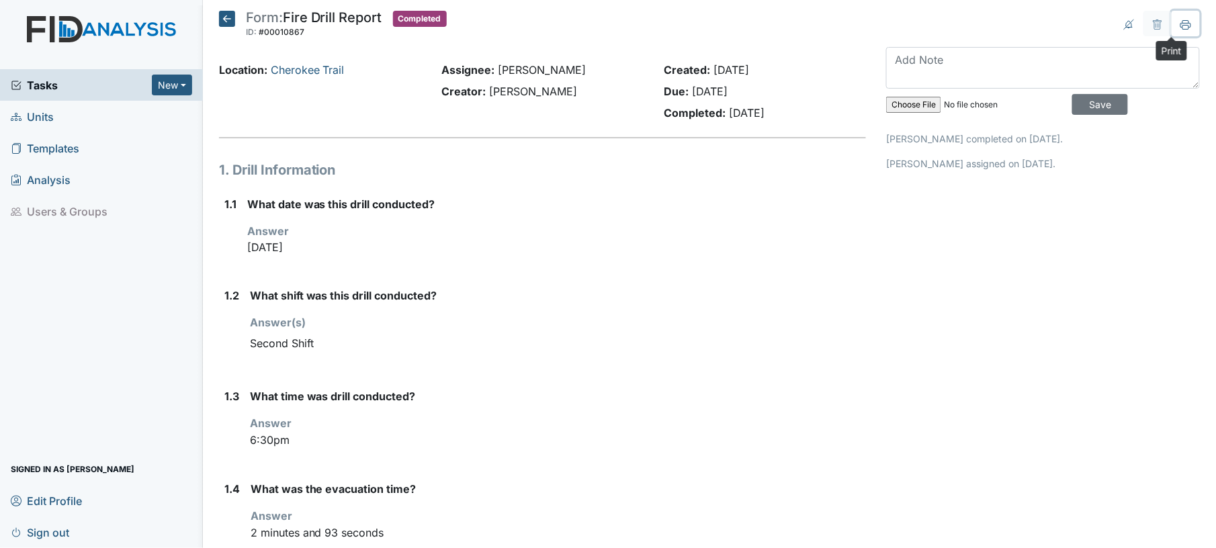
click at [1183, 28] on icon at bounding box center [1186, 27] width 7 height 5
click at [1181, 27] on icon at bounding box center [1186, 24] width 11 height 11
click at [1172, 31] on button at bounding box center [1186, 24] width 28 height 26
click at [688, 110] on strong "Completed:" at bounding box center [695, 112] width 62 height 13
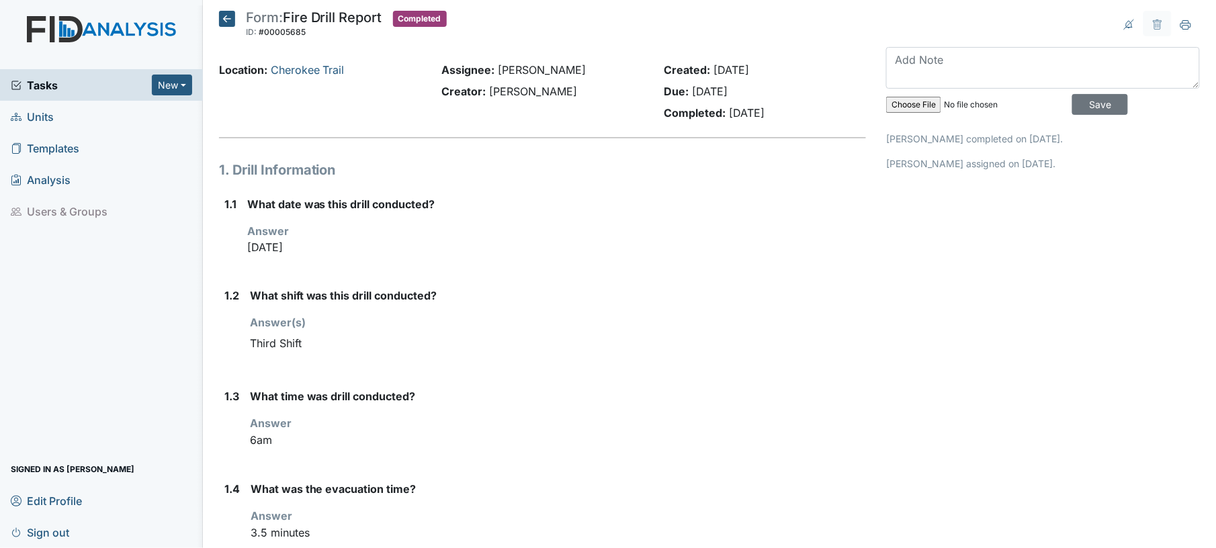
click at [688, 110] on strong "Completed:" at bounding box center [695, 112] width 62 height 13
click at [543, 179] on h1 "1. Drill Information" at bounding box center [543, 170] width 648 height 20
click at [226, 12] on icon at bounding box center [227, 19] width 16 height 16
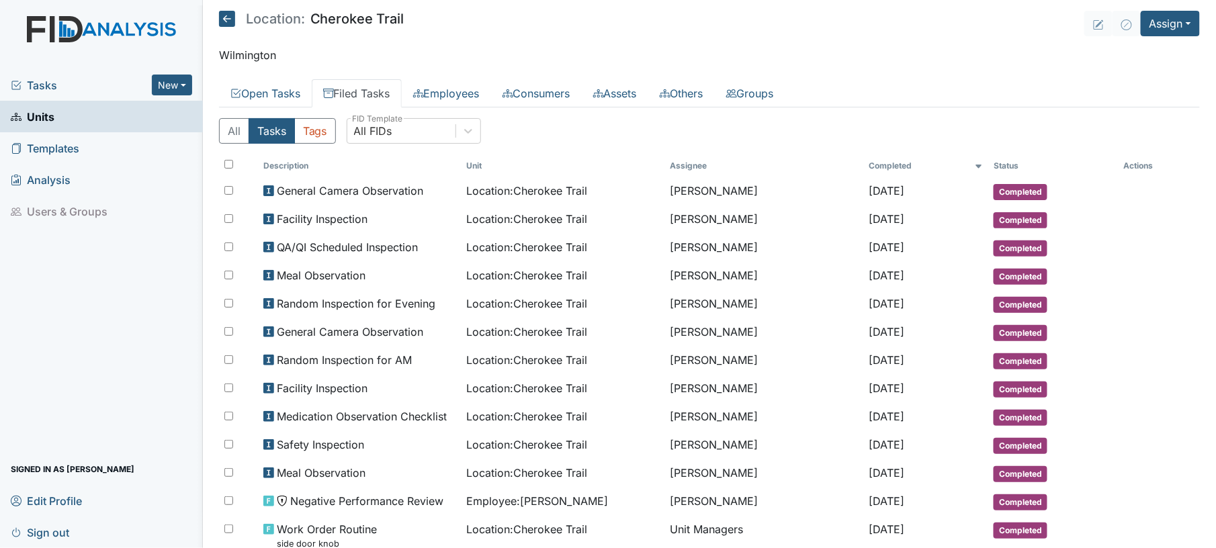
click at [503, 135] on div "All Tasks Tags All FIDs FID Template" at bounding box center [709, 136] width 981 height 36
